Goal: Transaction & Acquisition: Purchase product/service

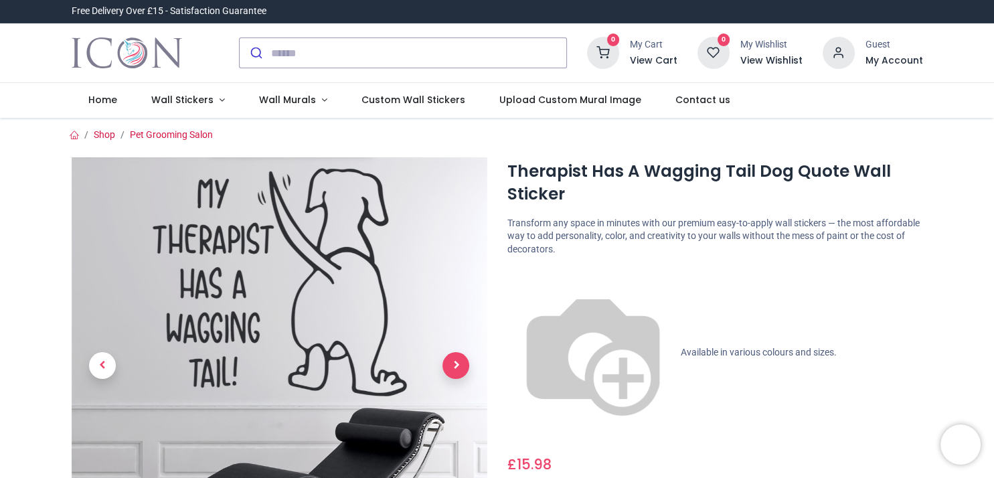
click at [451, 368] on span "Next" at bounding box center [456, 365] width 27 height 27
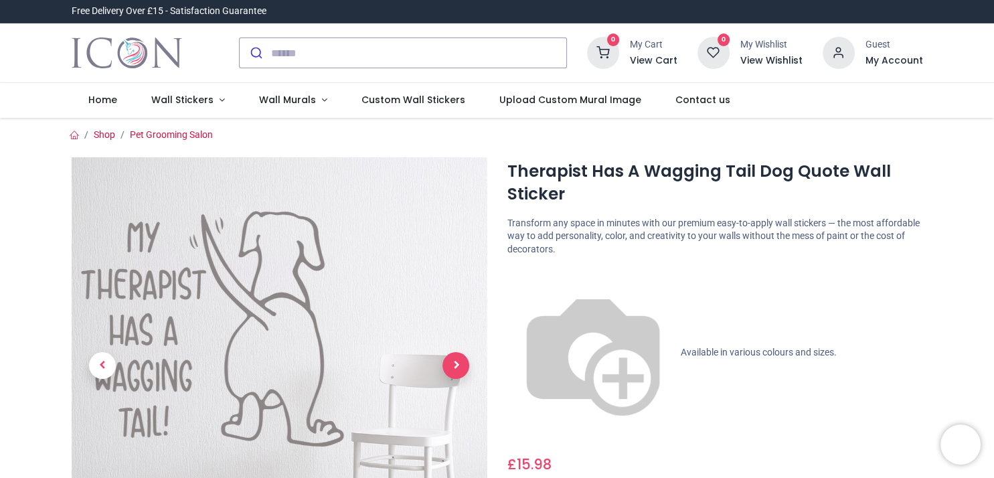
click at [451, 368] on span "Next" at bounding box center [456, 365] width 27 height 27
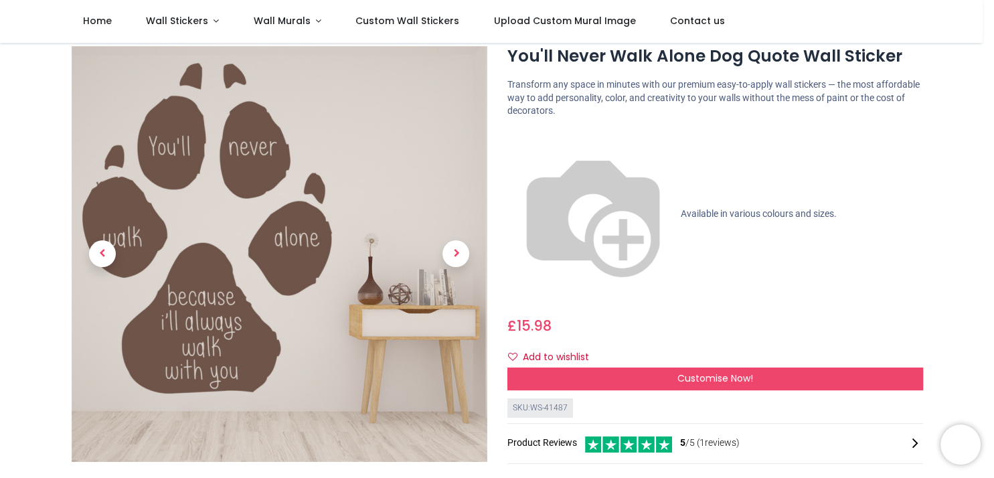
scroll to position [54, 0]
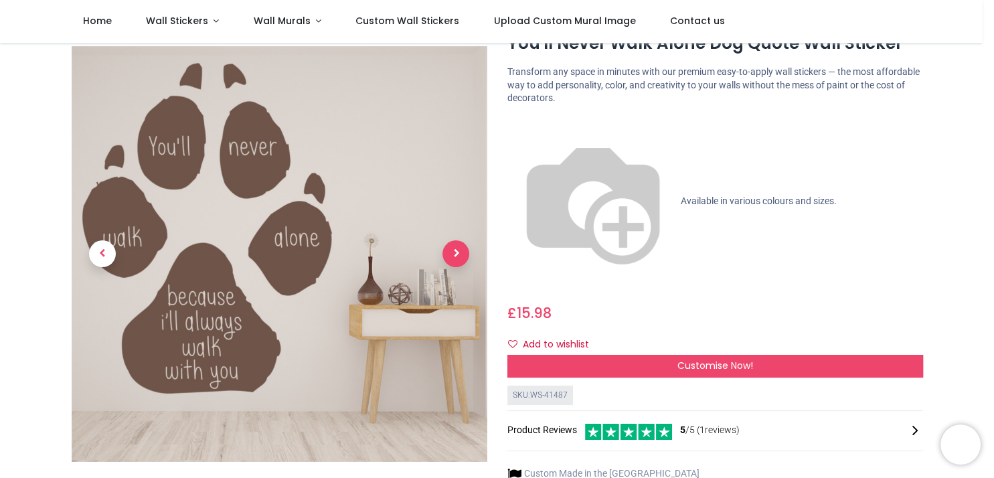
click at [454, 241] on span "Next" at bounding box center [456, 254] width 27 height 27
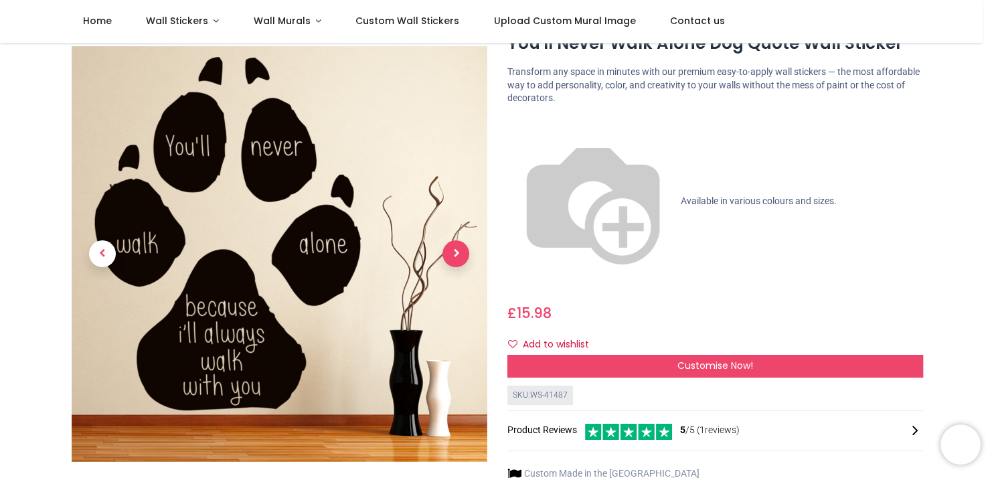
click at [454, 241] on span "Next" at bounding box center [456, 254] width 27 height 27
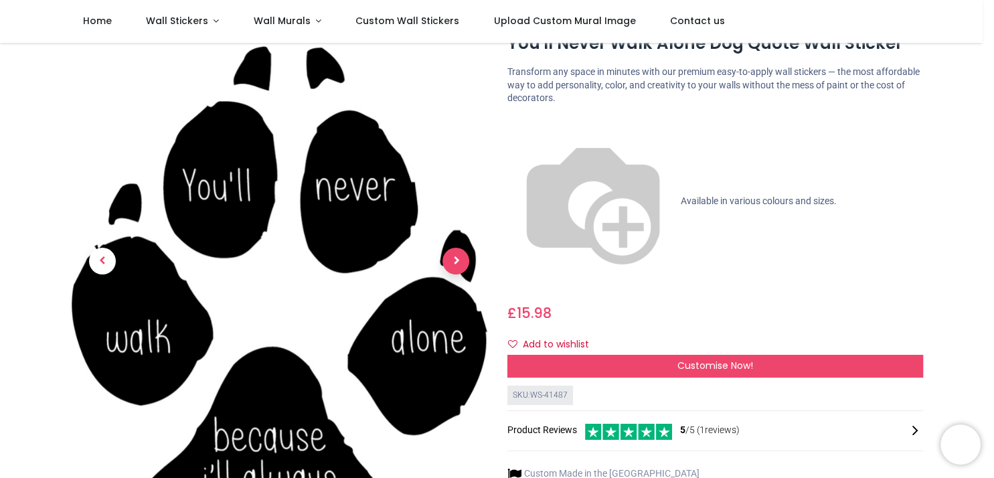
click at [454, 248] on span "Next" at bounding box center [456, 261] width 27 height 27
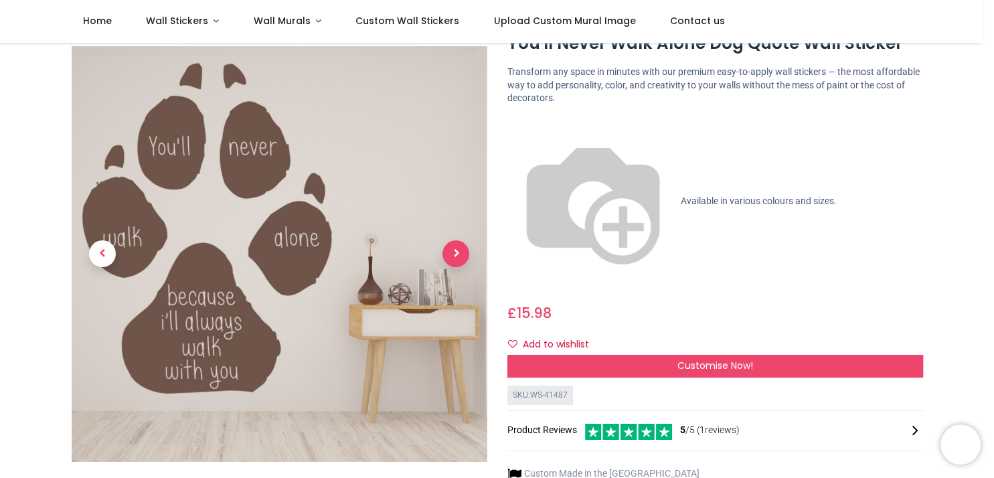
click at [454, 244] on span "Next" at bounding box center [456, 254] width 27 height 27
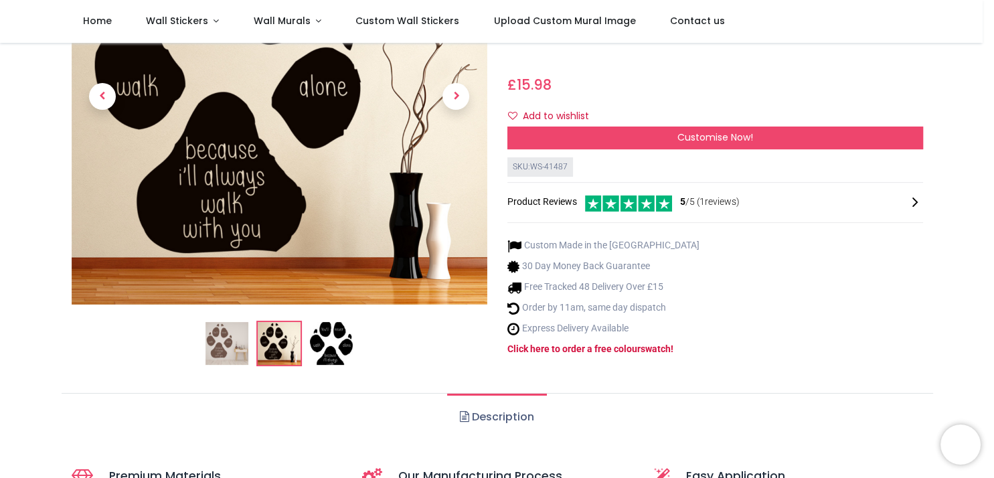
scroll to position [0, 0]
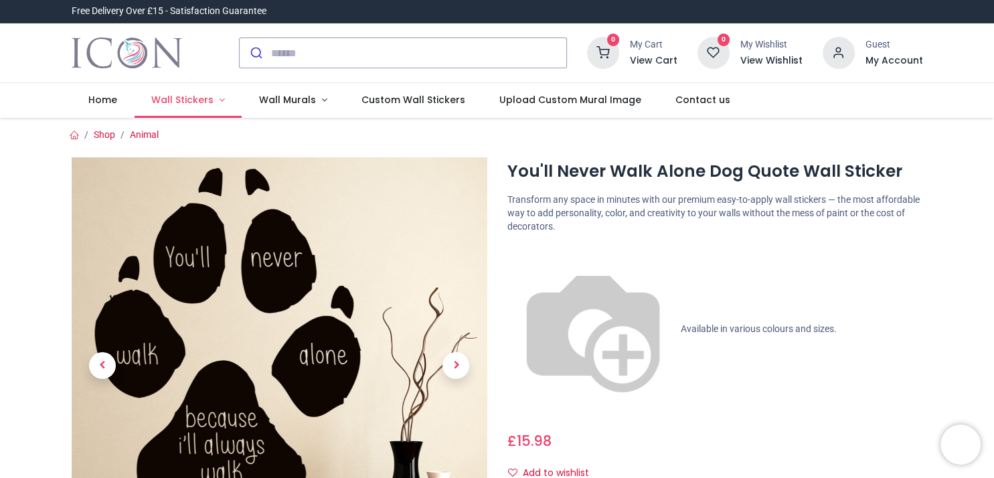
click at [185, 101] on span "Wall Stickers" at bounding box center [182, 99] width 62 height 13
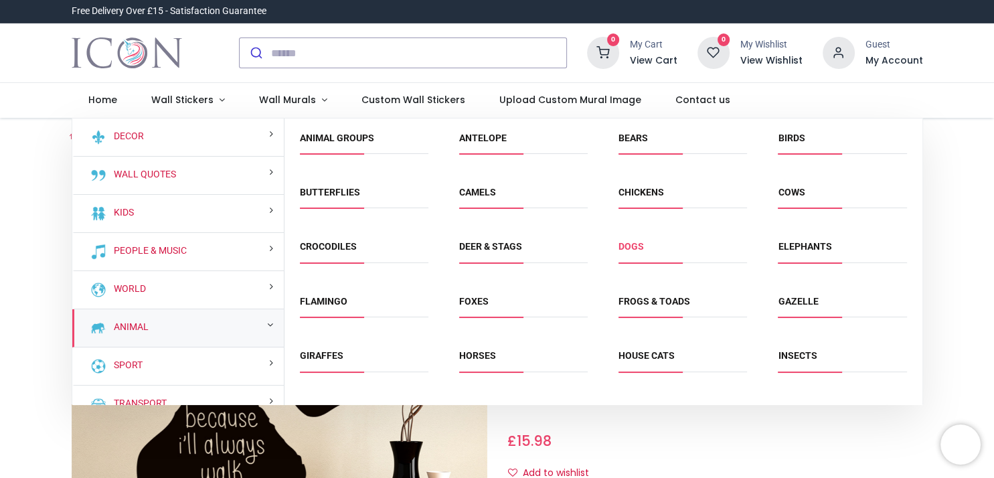
click at [622, 251] on link "Dogs" at bounding box center [631, 246] width 25 height 11
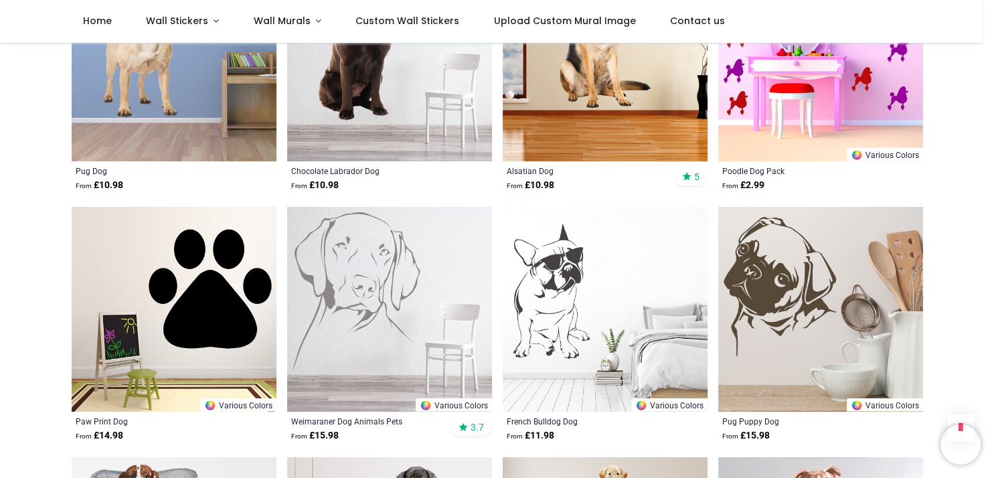
scroll to position [2628, 0]
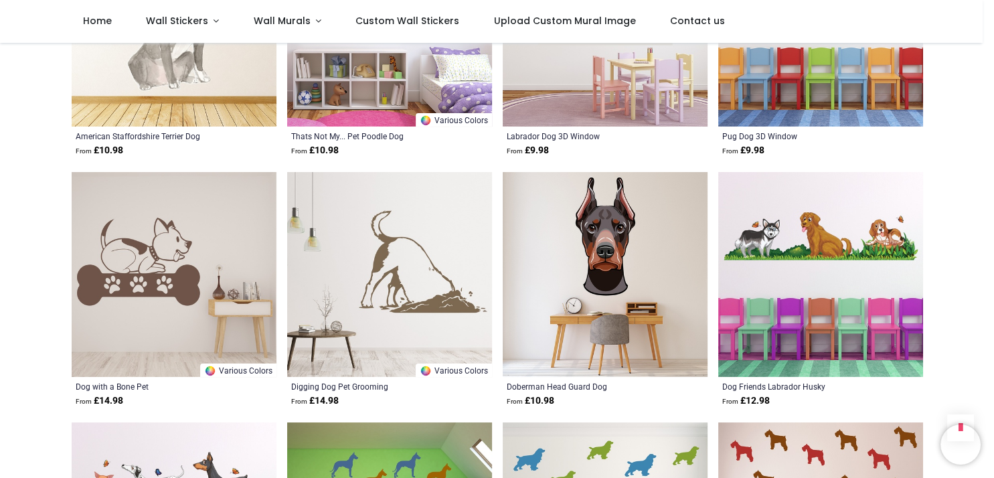
scroll to position [4652, 0]
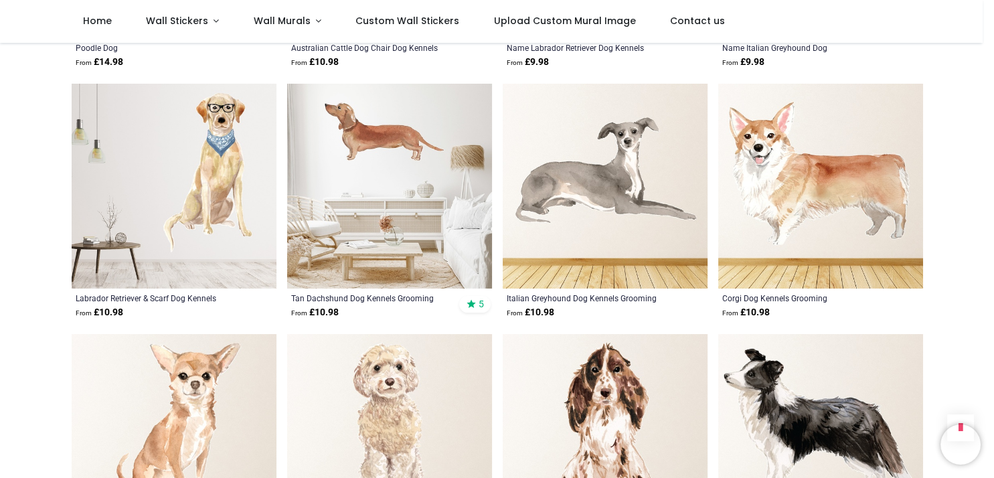
scroll to position [5778, 0]
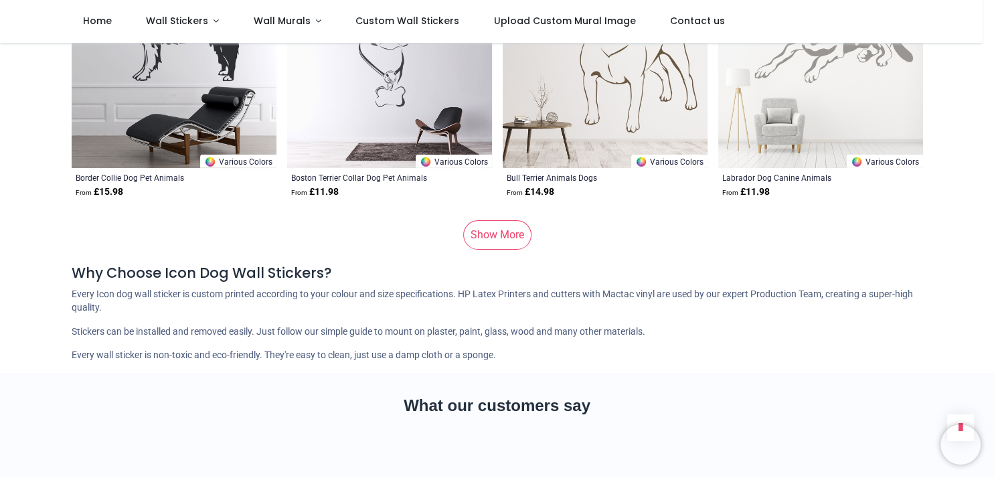
scroll to position [8918, 0]
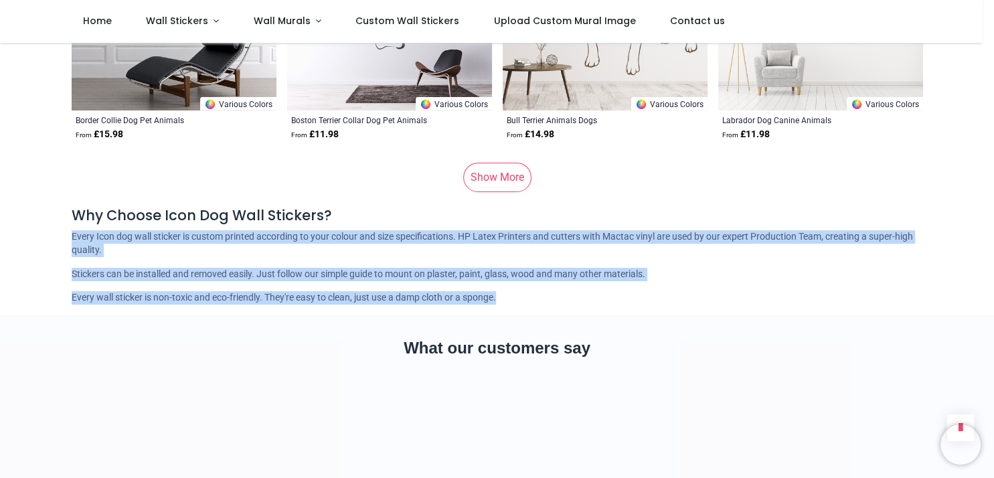
drag, startPoint x: 696, startPoint y: 233, endPoint x: 907, endPoint y: 307, distance: 223.0
click at [907, 305] on div "Why Choose Icon Dog Wall Stickers? Every Icon dog wall sticker is custom printe…" at bounding box center [498, 255] width 852 height 99
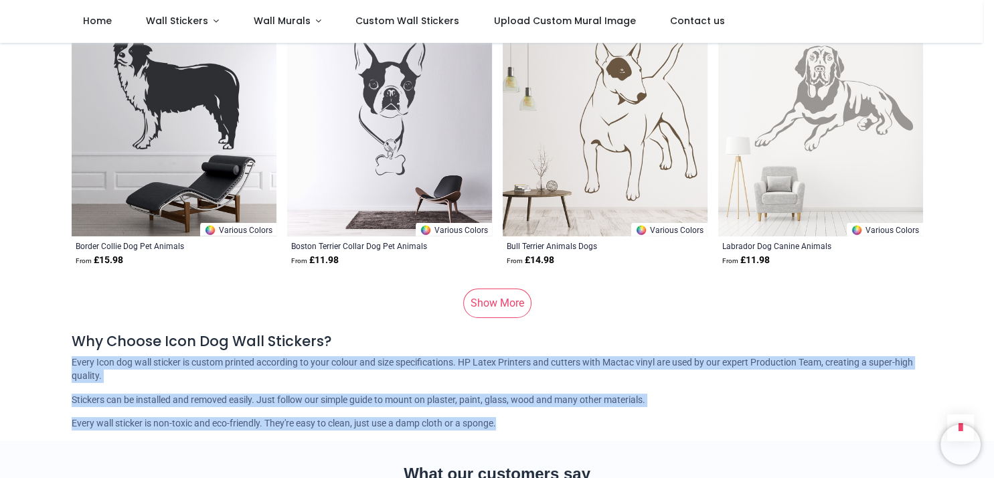
scroll to position [8815, 0]
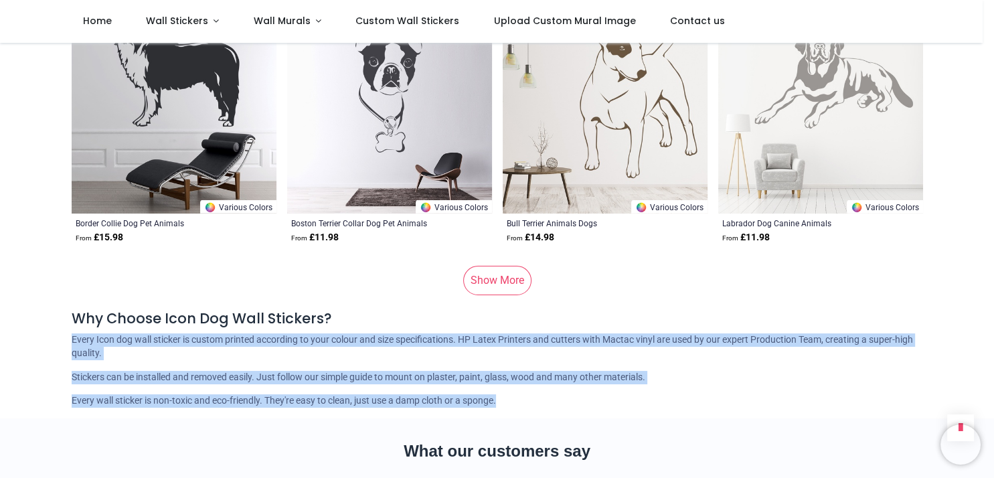
click at [492, 291] on link "Show More" at bounding box center [497, 280] width 68 height 29
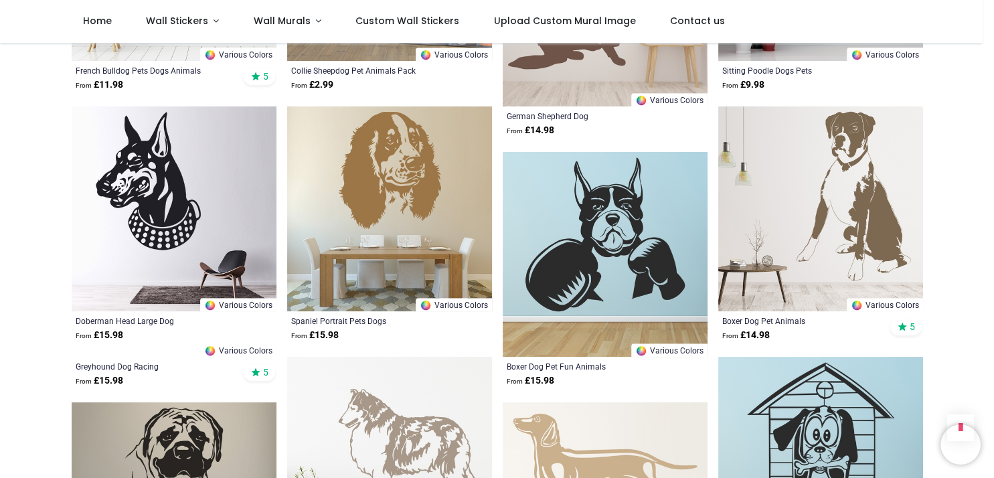
scroll to position [11038, 0]
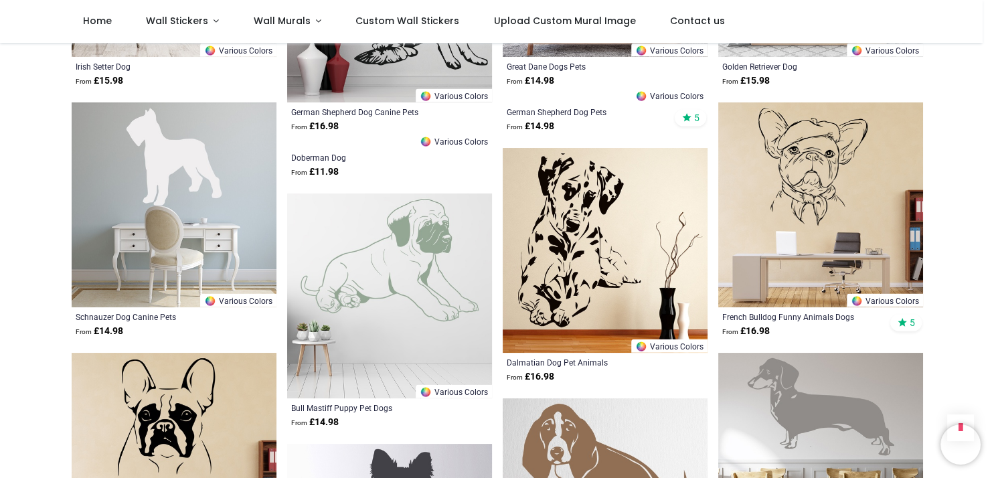
scroll to position [12791, 0]
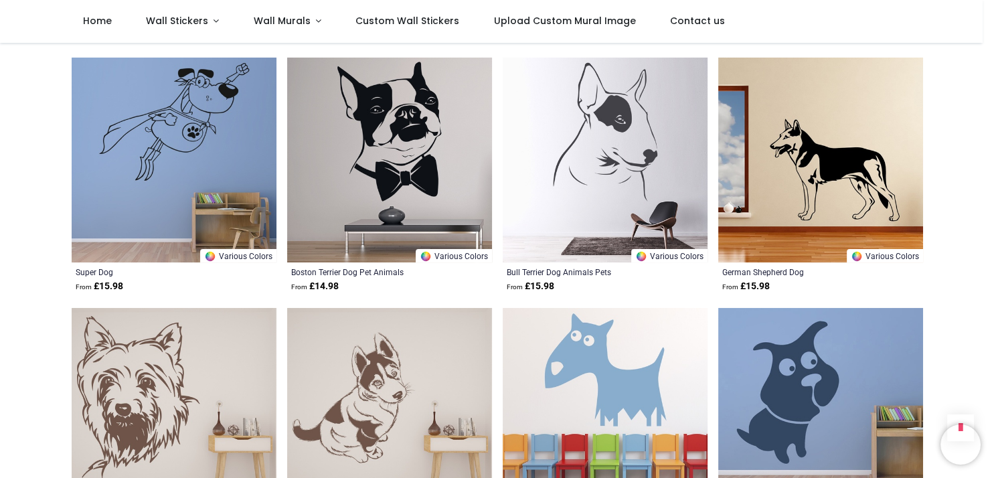
scroll to position [14545, 0]
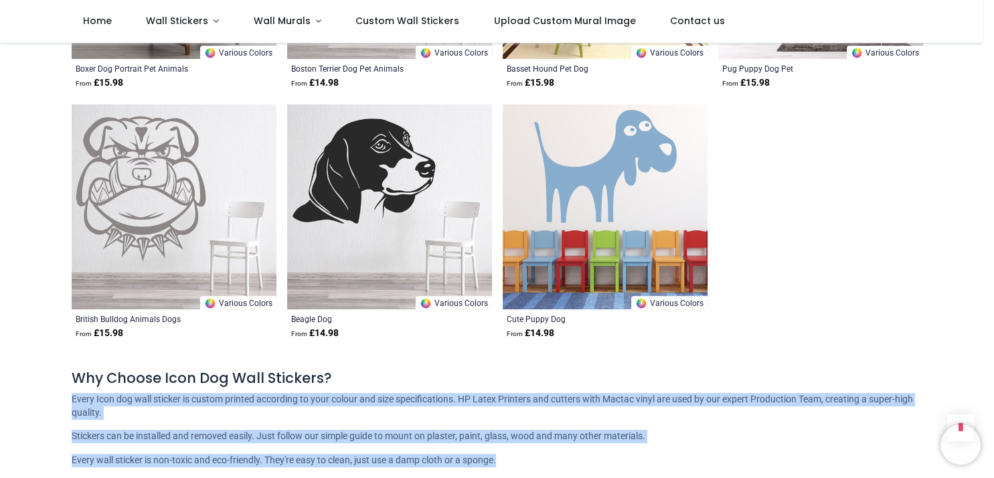
scroll to position [15943, 0]
